Goal: Check status: Check status

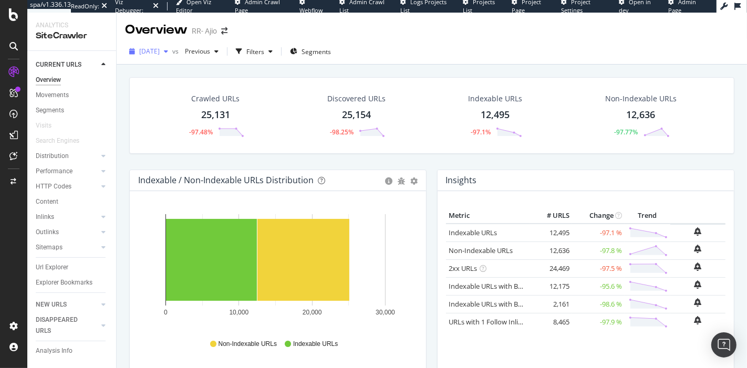
click at [160, 50] on span "[DATE]" at bounding box center [149, 51] width 20 height 9
click at [447, 162] on div "Crawled URLs 25,131 -97.48% Discovered URLs 25,154 -98.25% Indexable URLs 12,49…" at bounding box center [432, 123] width 616 height 93
click at [160, 55] on span "[DATE]" at bounding box center [149, 51] width 20 height 9
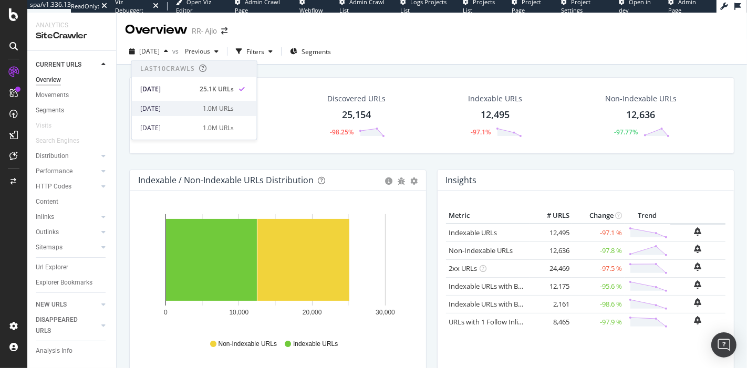
click at [193, 105] on div "[DATE]" at bounding box center [168, 108] width 56 height 9
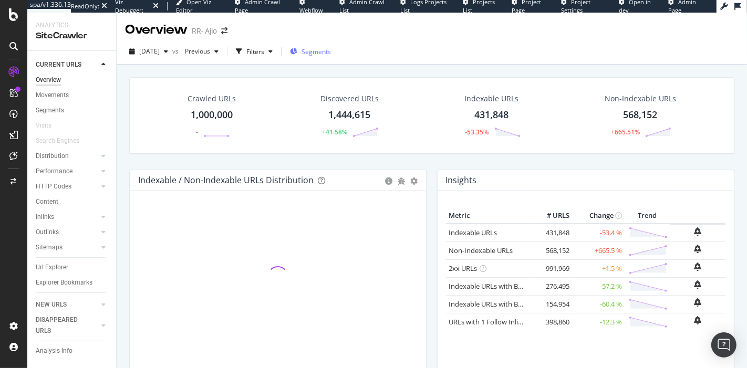
click at [331, 59] on div "Segments" at bounding box center [310, 52] width 41 height 16
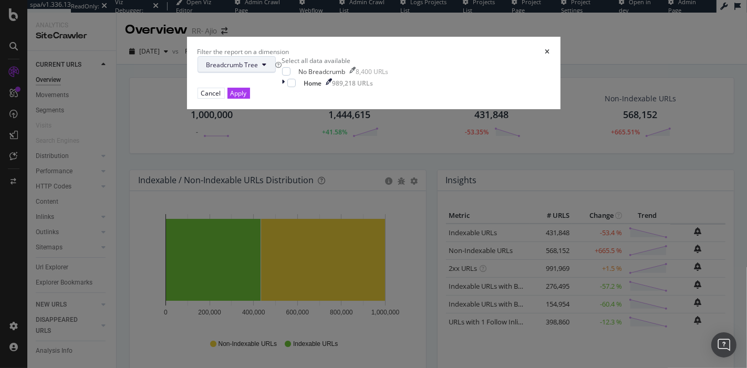
click at [259, 69] on span "Breadcrumb Tree" at bounding box center [233, 64] width 52 height 9
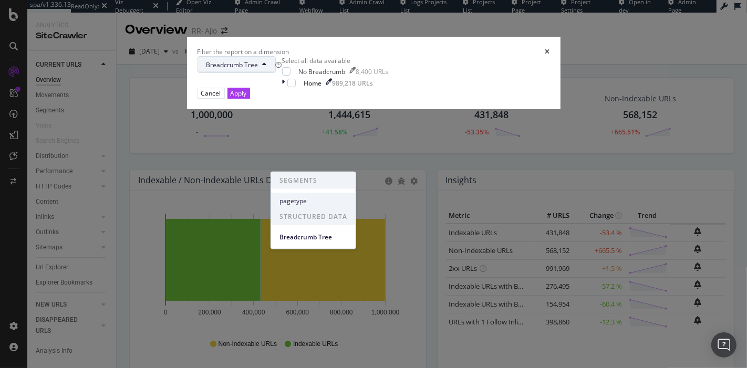
click at [316, 196] on span "pagetype" at bounding box center [314, 200] width 68 height 9
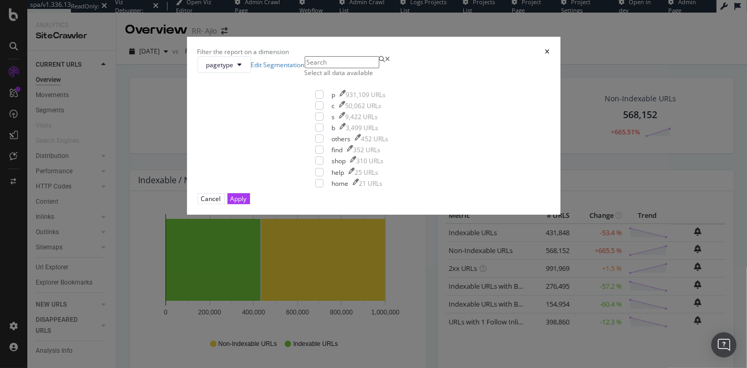
click at [546, 56] on div "times" at bounding box center [548, 51] width 5 height 9
